Goal: Information Seeking & Learning: Learn about a topic

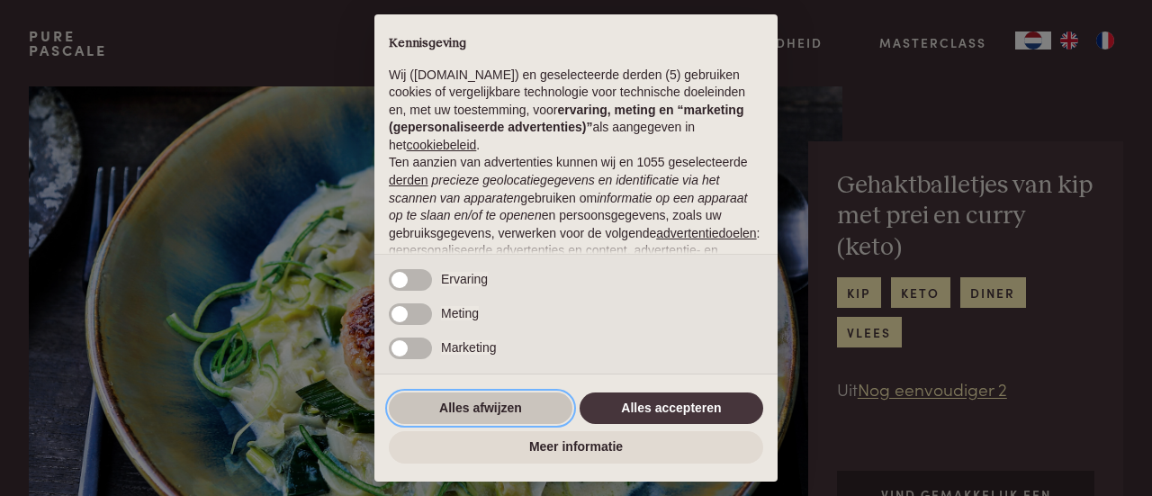
click at [492, 405] on button "Alles afwijzen" at bounding box center [481, 409] width 184 height 32
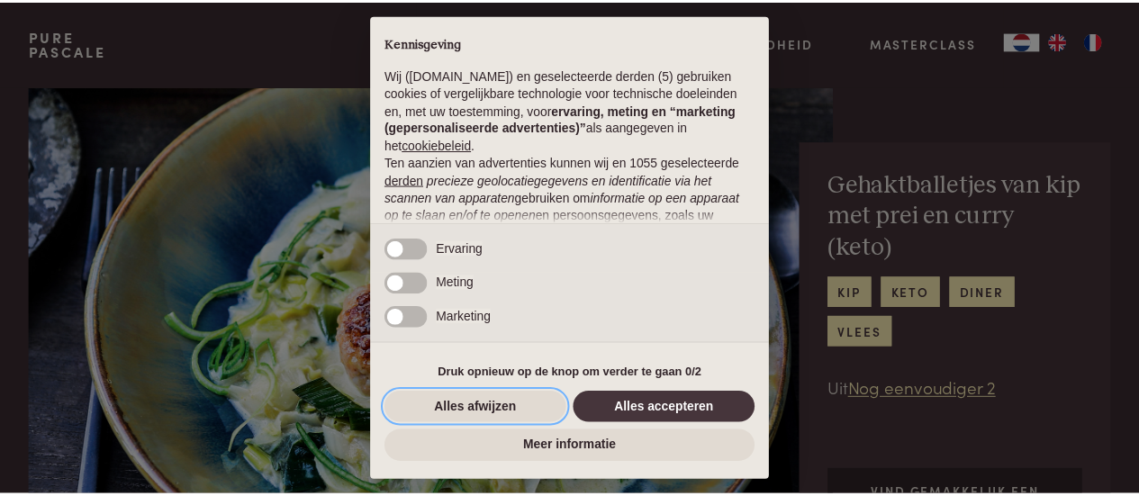
scroll to position [227, 0]
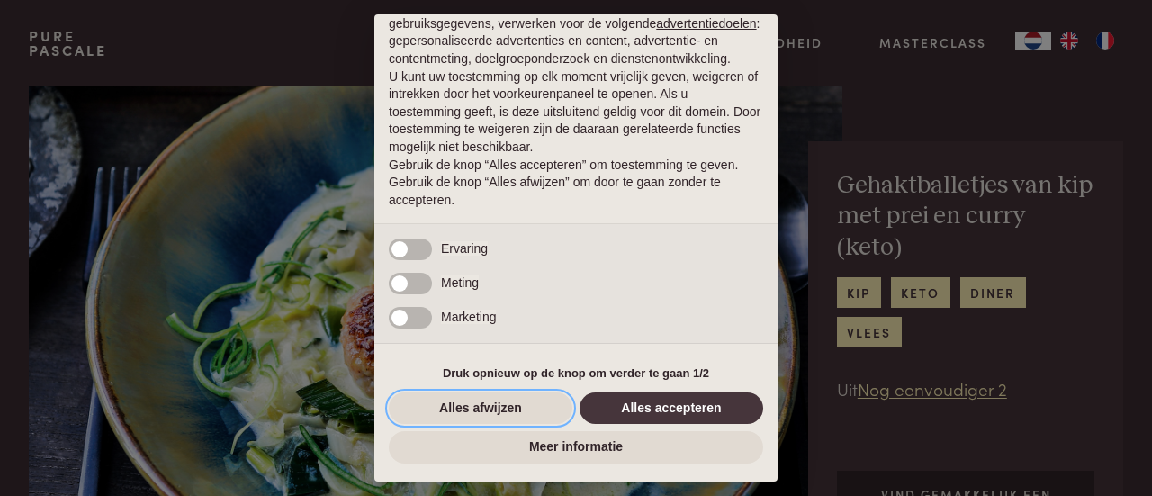
click at [473, 408] on button "Alles afwijzen" at bounding box center [481, 409] width 184 height 32
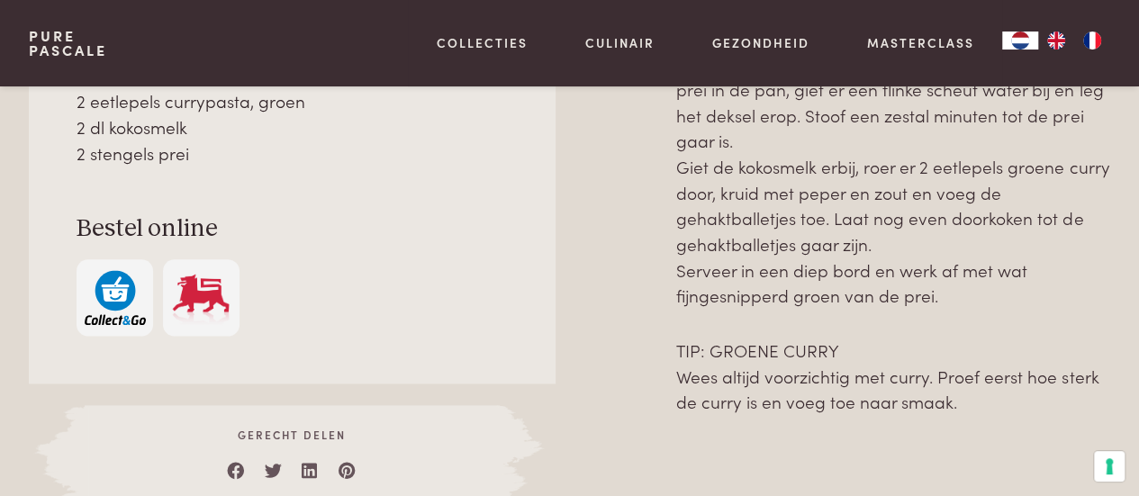
scroll to position [1042, 0]
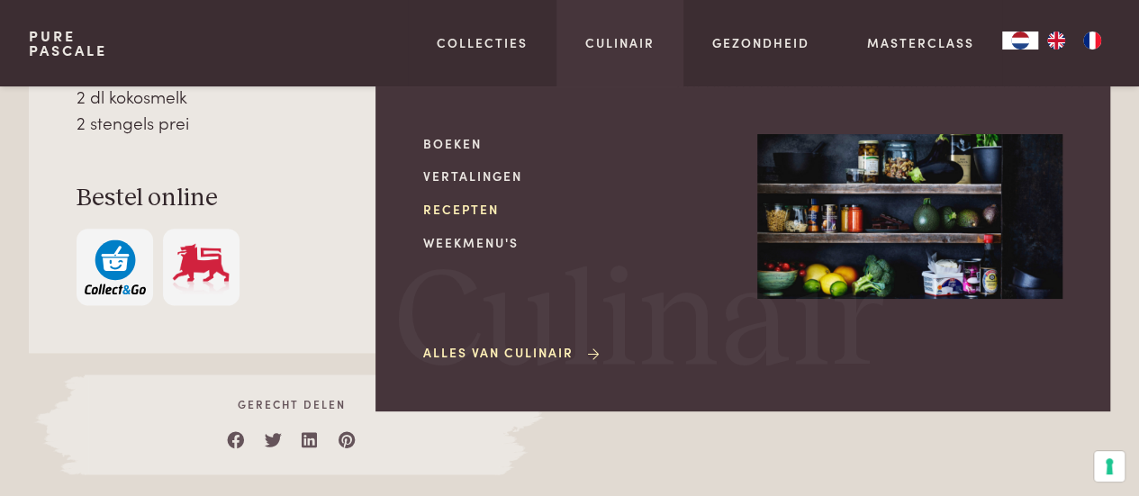
click at [481, 208] on link "Recepten" at bounding box center [575, 209] width 305 height 19
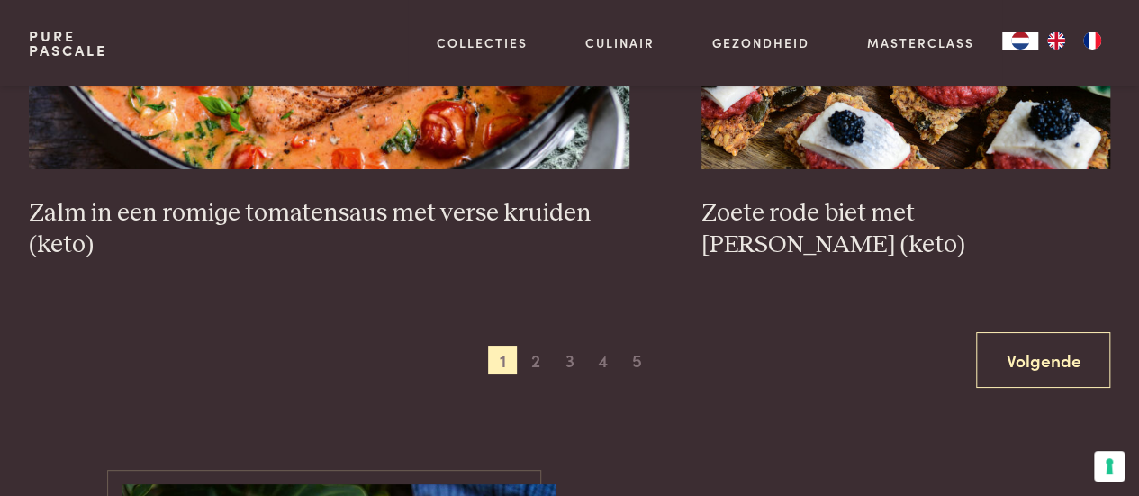
scroll to position [3299, 0]
click at [542, 357] on span "2" at bounding box center [535, 359] width 29 height 29
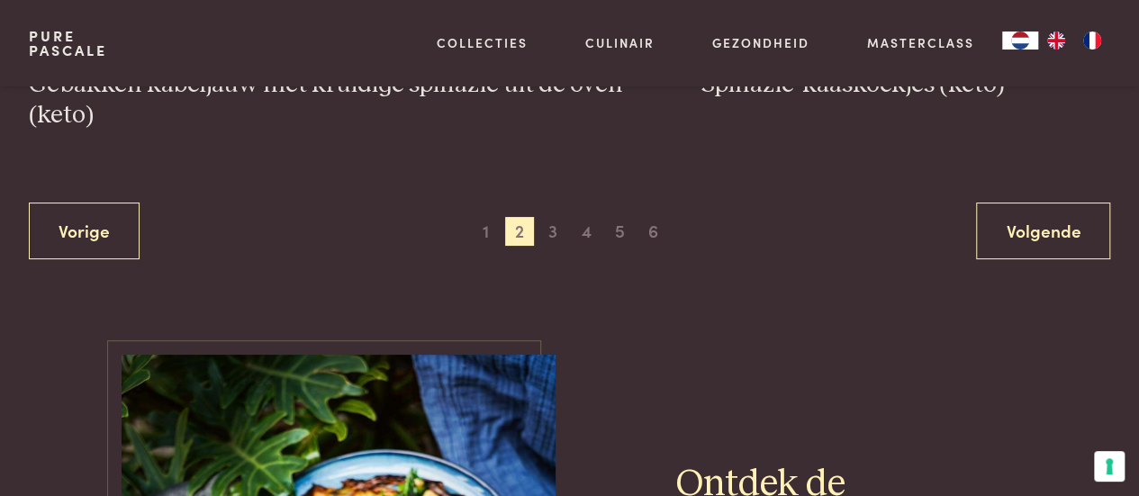
scroll to position [3453, 0]
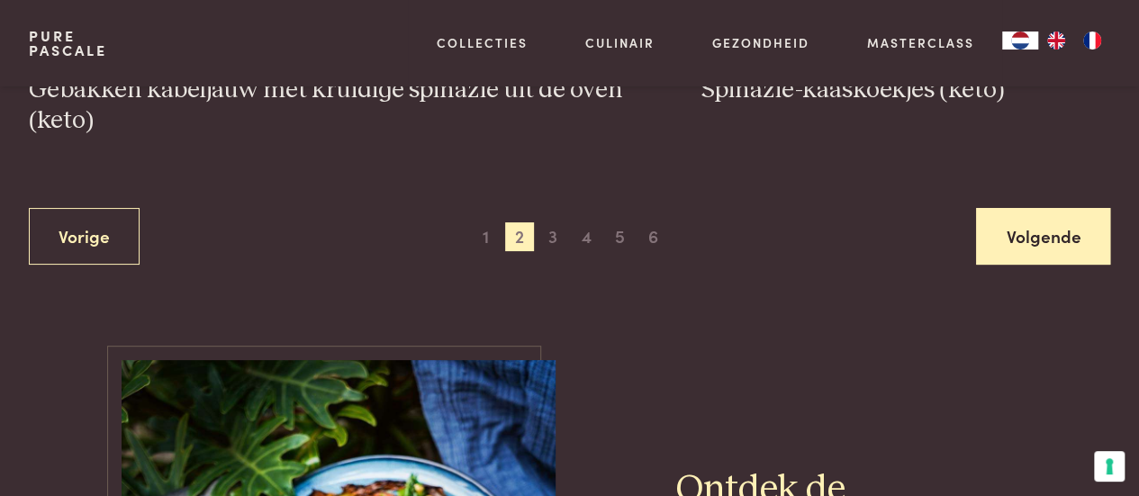
click at [1044, 231] on link "Volgende" at bounding box center [1043, 236] width 134 height 57
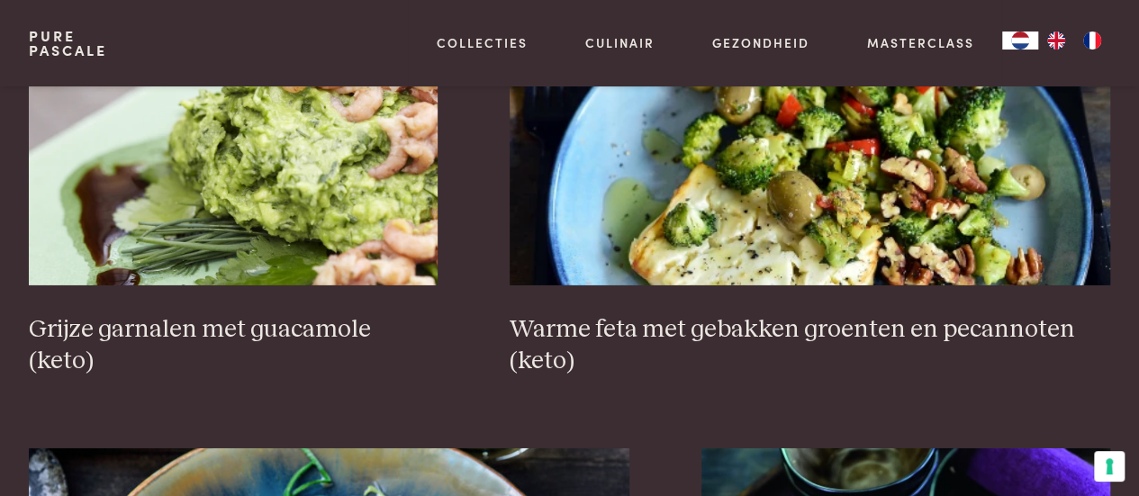
scroll to position [2814, 0]
